Goal: Book appointment/travel/reservation

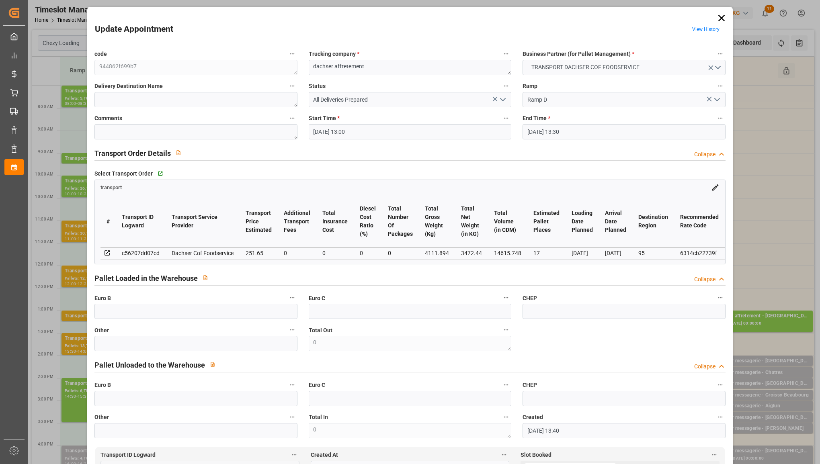
scroll to position [0, 20]
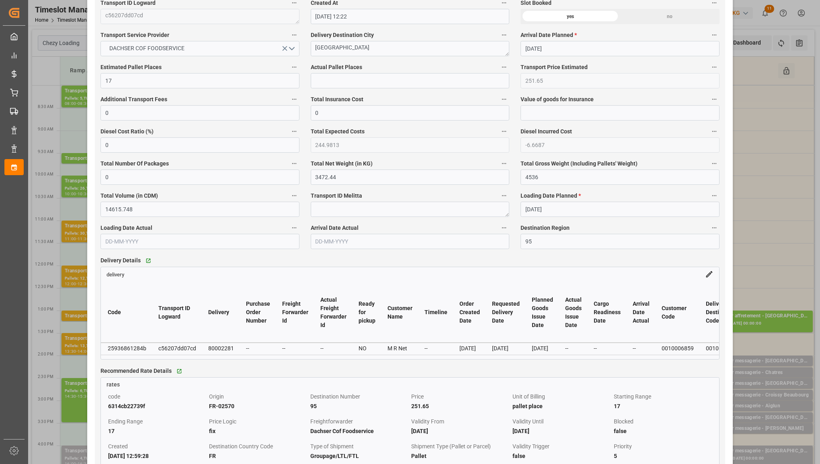
click at [66, 117] on div "Update Appointment View History code 944862f699b7 Trucking company * dachser af…" at bounding box center [410, 232] width 820 height 464
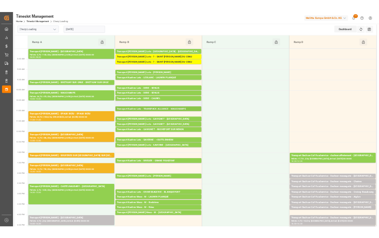
scroll to position [0, 0]
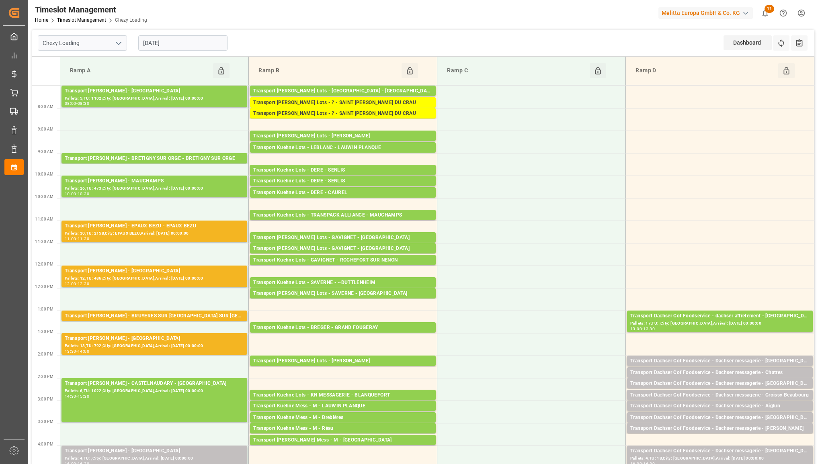
click at [195, 44] on input "[DATE]" at bounding box center [182, 42] width 89 height 15
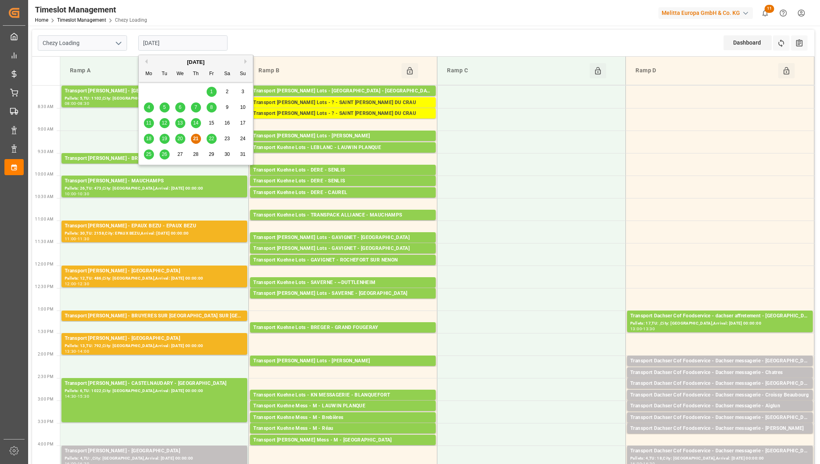
click at [244, 59] on button "Next Month" at bounding box center [246, 61] width 5 height 5
click at [147, 123] on span "15" at bounding box center [148, 123] width 5 height 6
type input "[DATE]"
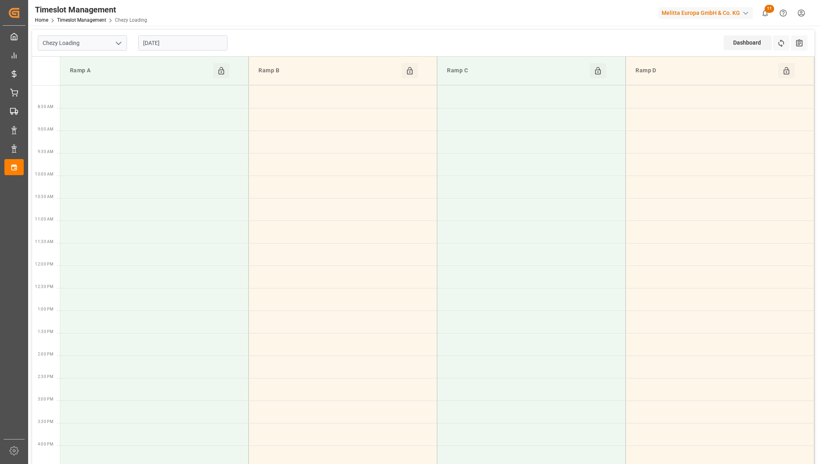
click at [117, 43] on polyline "open menu" at bounding box center [118, 43] width 5 height 2
click at [106, 82] on div "Chezy Unloading" at bounding box center [82, 79] width 88 height 18
type input "Chezy Unloading"
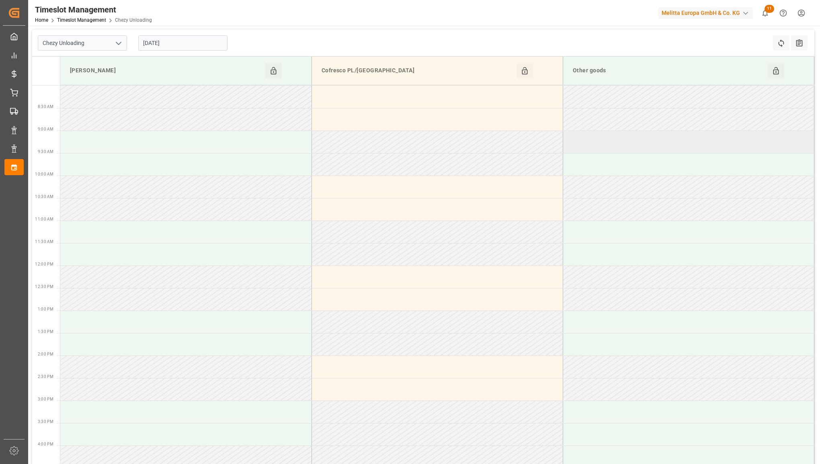
click at [598, 147] on td at bounding box center [687, 142] width 251 height 22
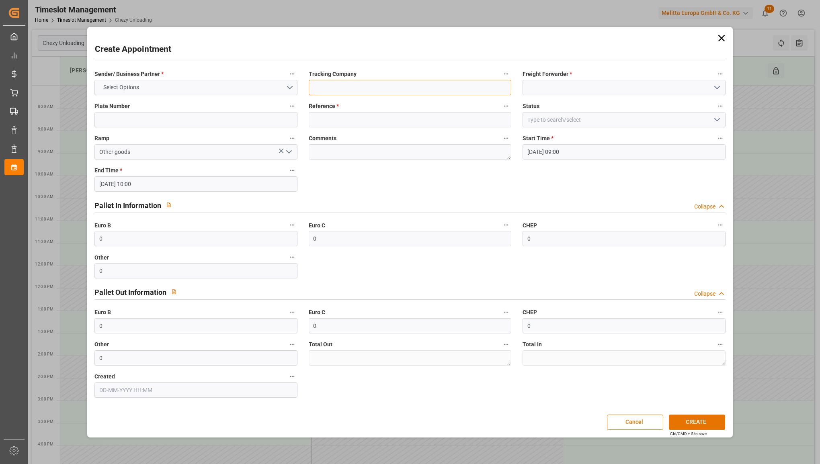
click at [397, 91] on input at bounding box center [410, 87] width 202 height 15
click at [411, 85] on input "mini alette europe Palette [PERSON_NAME]" at bounding box center [410, 87] width 202 height 15
type input "mini alette europe Palette [PERSON_NAME] 45757667"
click at [629, 87] on input at bounding box center [623, 87] width 202 height 15
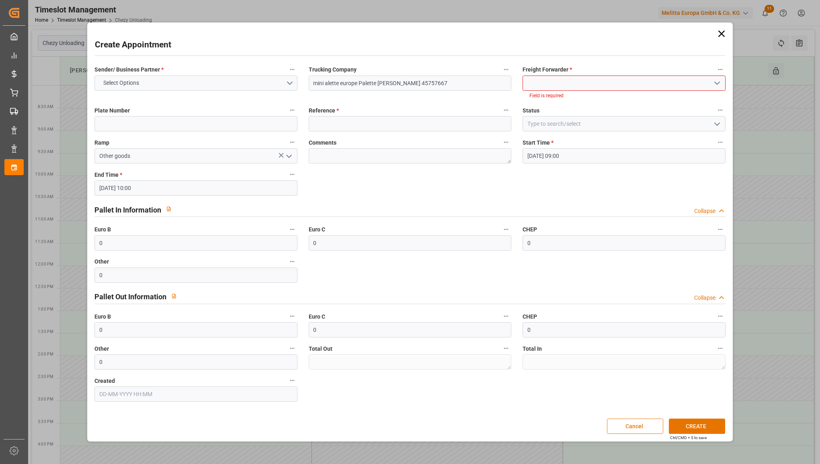
click at [713, 85] on icon "open menu" at bounding box center [717, 83] width 10 height 10
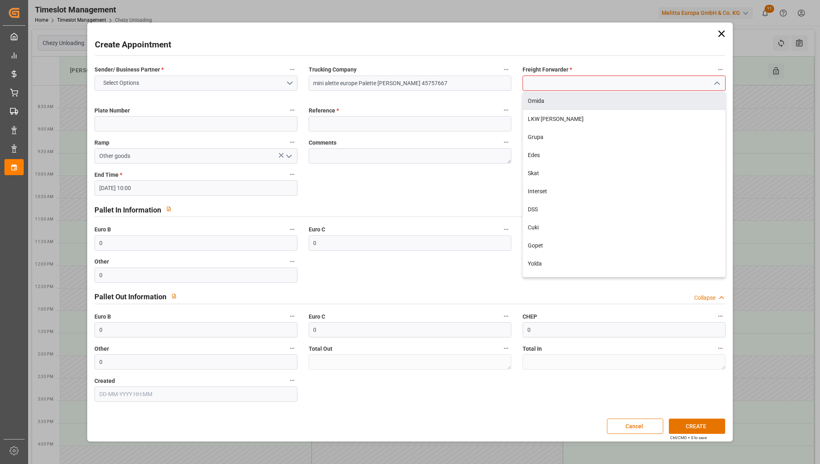
click at [558, 80] on input at bounding box center [623, 83] width 202 height 15
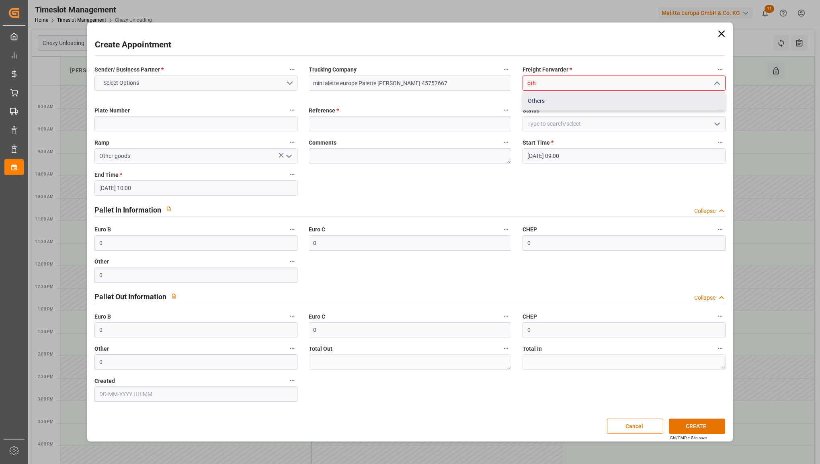
click at [537, 100] on div "Others" at bounding box center [624, 101] width 202 height 18
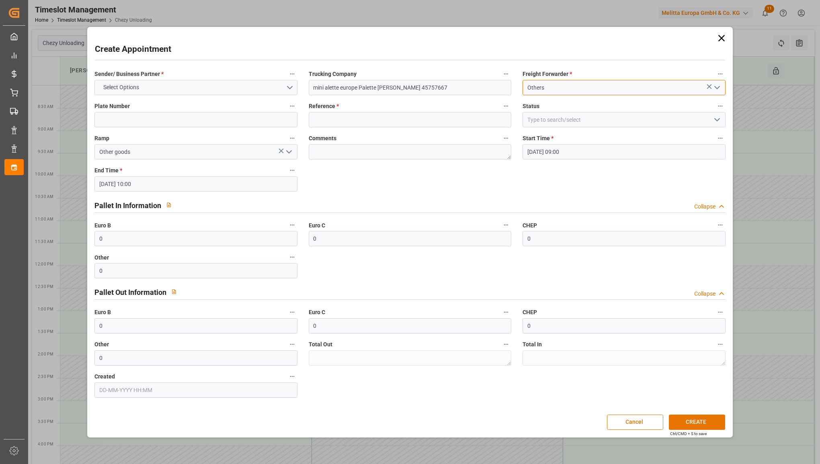
type input "Others"
click at [436, 112] on input at bounding box center [410, 119] width 202 height 15
type input "5895755"
click at [258, 94] on button "Select Options" at bounding box center [195, 87] width 202 height 15
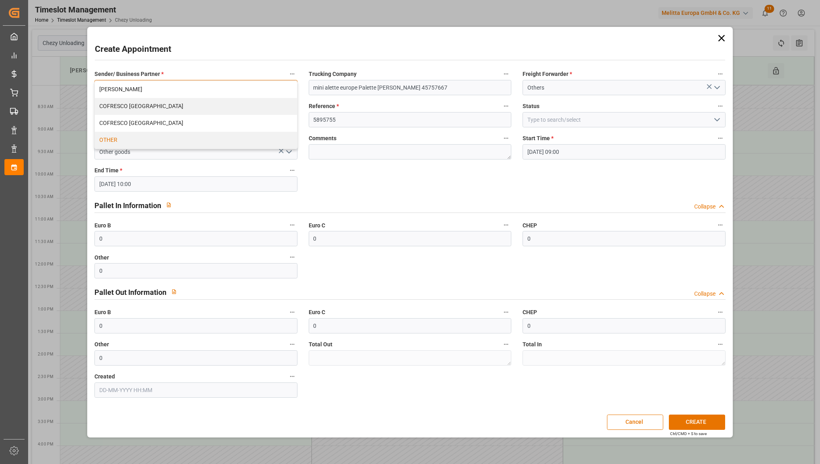
click at [242, 136] on div "OTHER" at bounding box center [196, 140] width 202 height 17
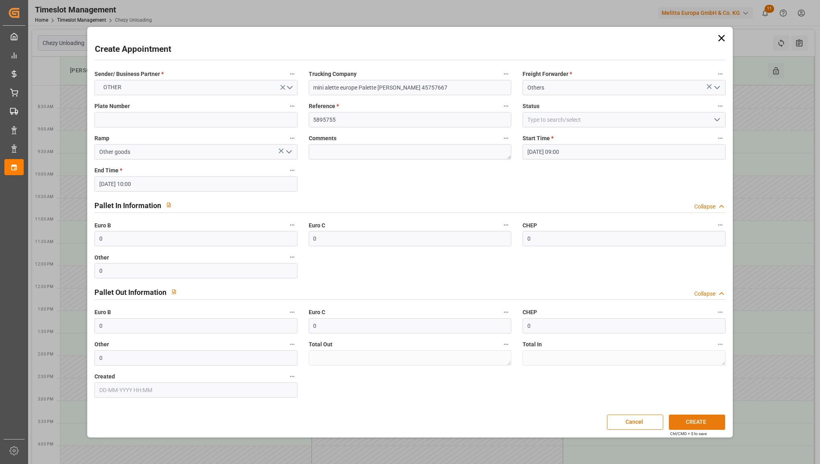
click at [693, 419] on button "CREATE" at bounding box center [696, 422] width 56 height 15
